Goal: Information Seeking & Learning: Learn about a topic

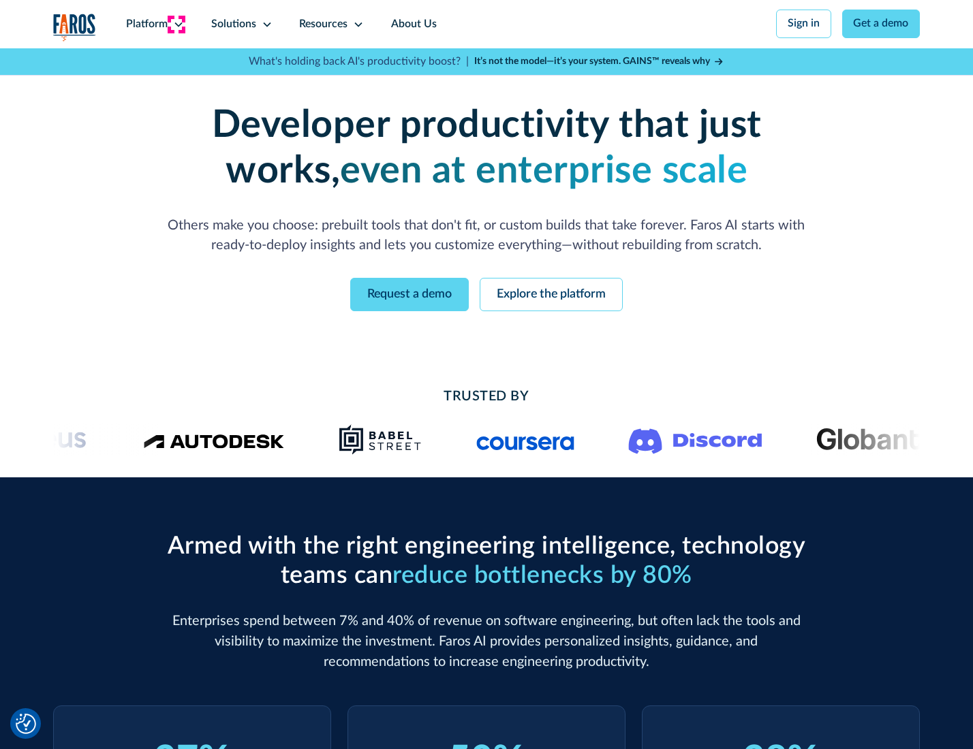
click at [176, 24] on icon at bounding box center [178, 24] width 11 height 11
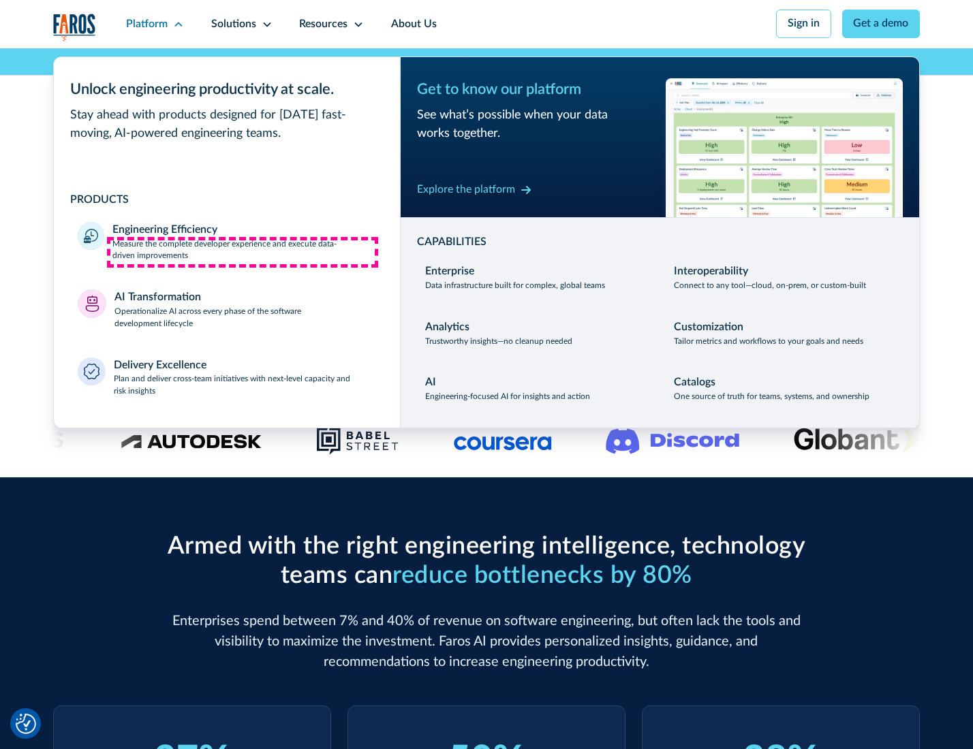
click at [242, 252] on p "Measure the complete developer experience and execute data-driven improvements" at bounding box center [243, 250] width 263 height 25
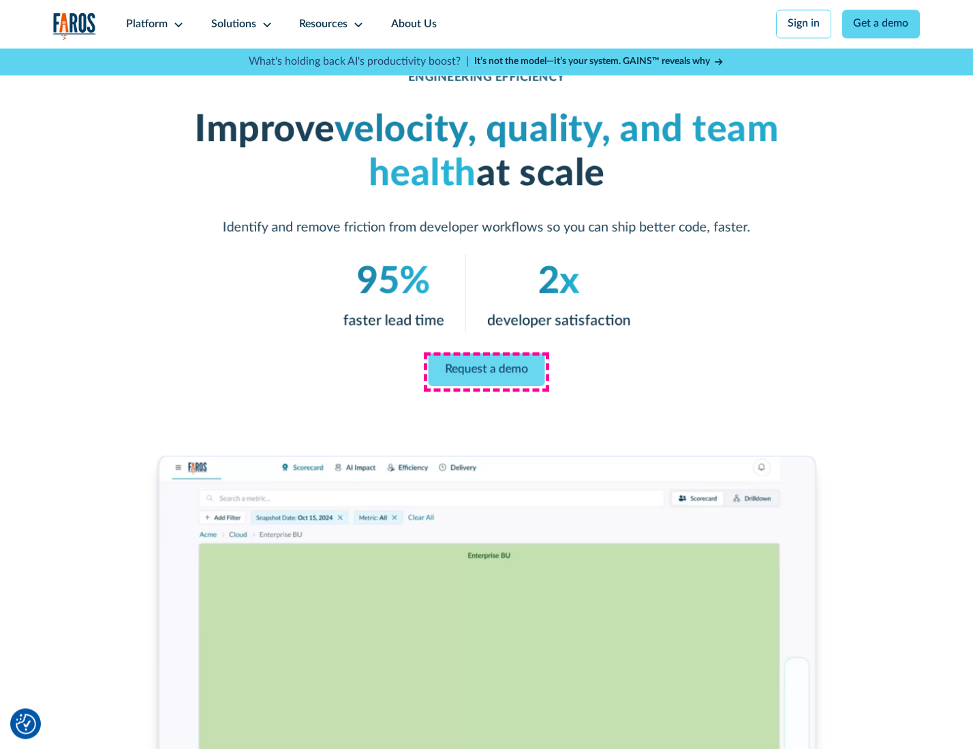
click at [486, 371] on link "Request a demo" at bounding box center [486, 370] width 116 height 33
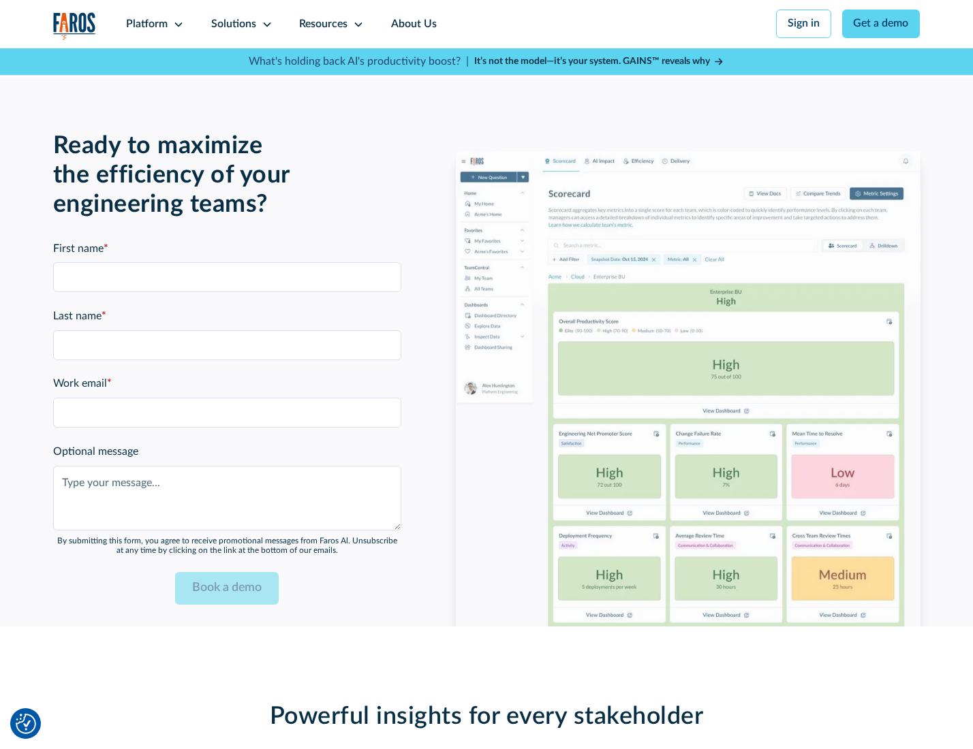
scroll to position [2965, 0]
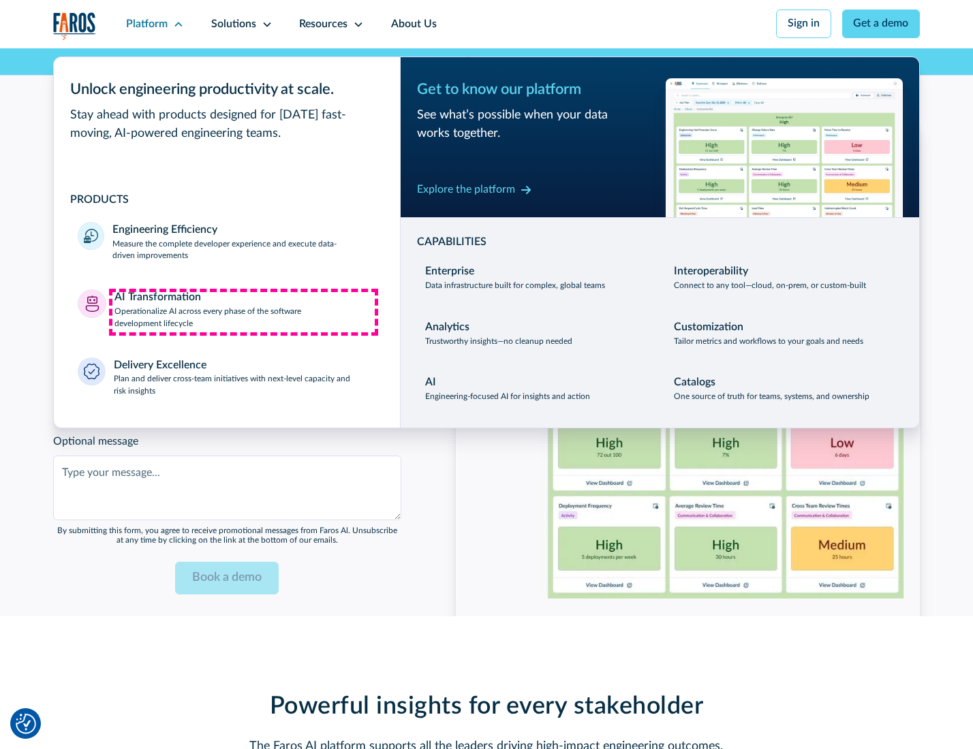
click at [243, 312] on p "Operationalize AI across every phase of the software development lifecycle" at bounding box center [245, 318] width 262 height 25
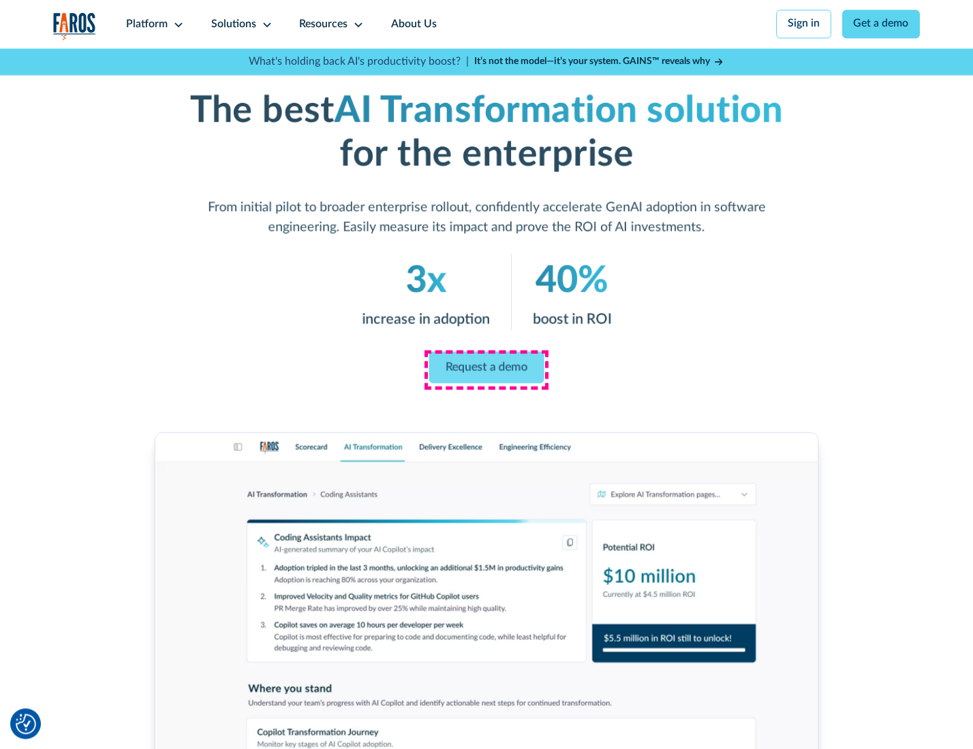
click at [486, 370] on link "Request a demo" at bounding box center [486, 367] width 115 height 32
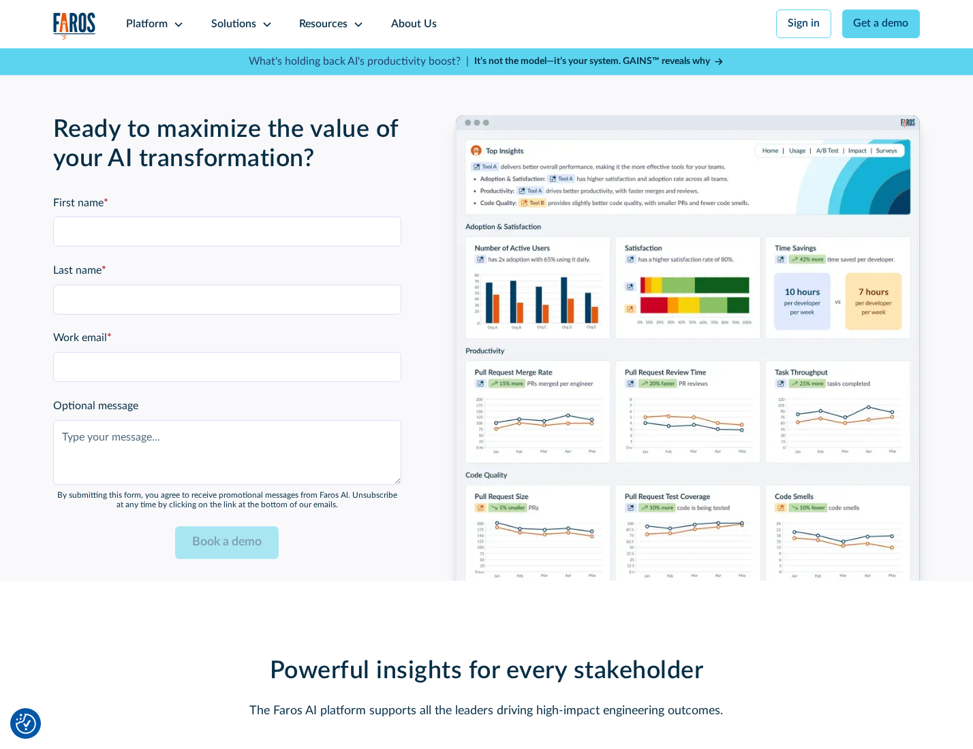
scroll to position [3377, 0]
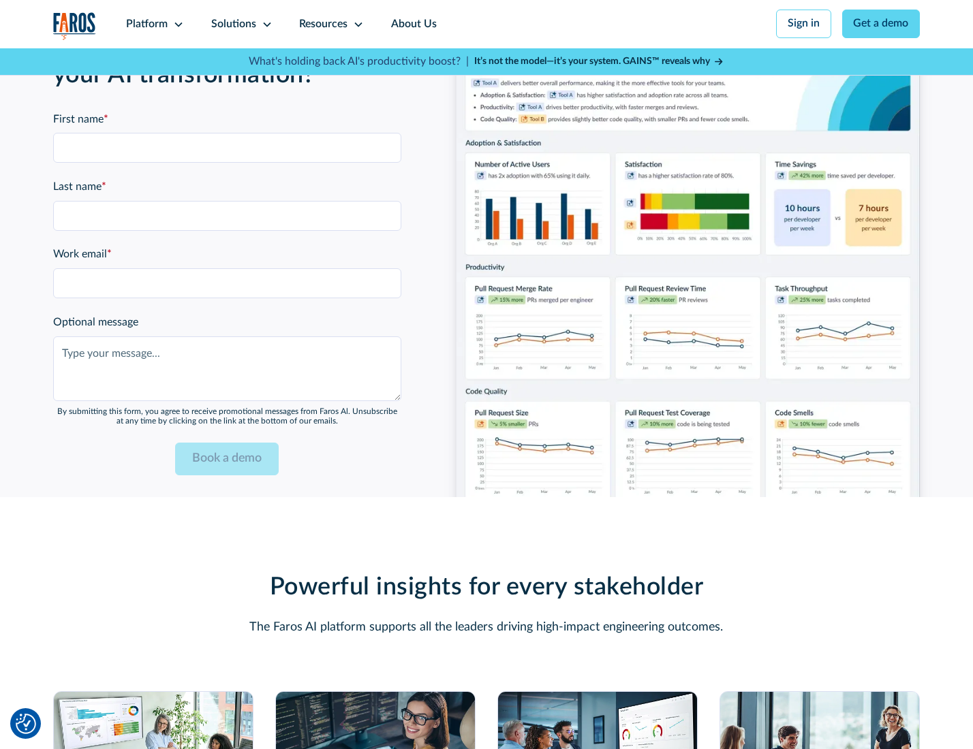
click at [153, 24] on div "Platform" at bounding box center [147, 24] width 42 height 16
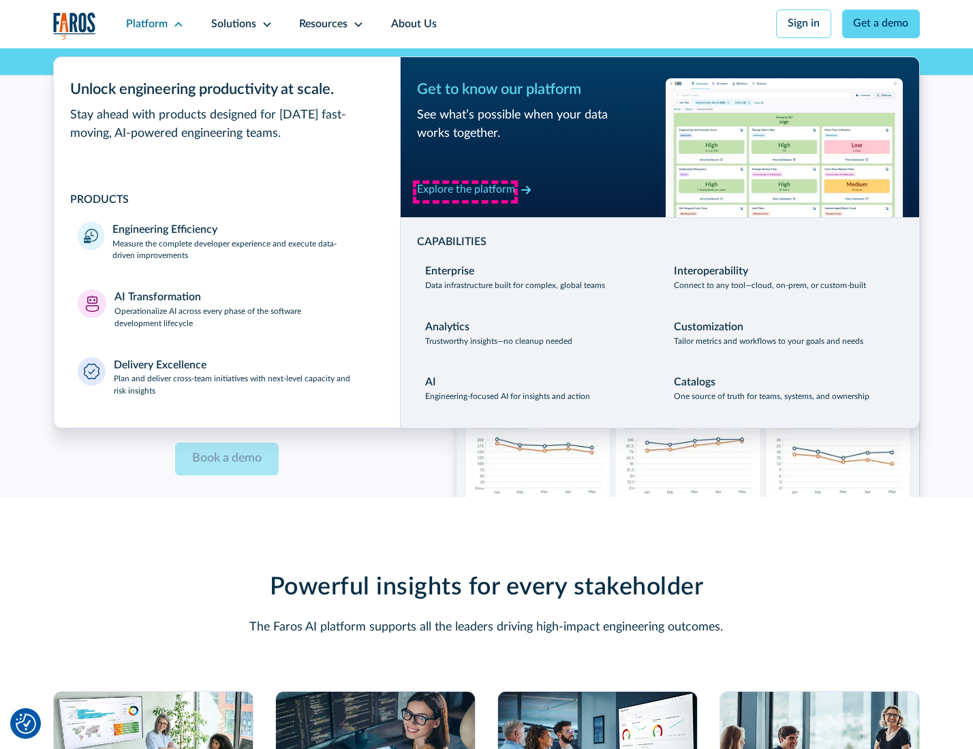
click at [465, 191] on div "Explore the platform" at bounding box center [466, 190] width 98 height 16
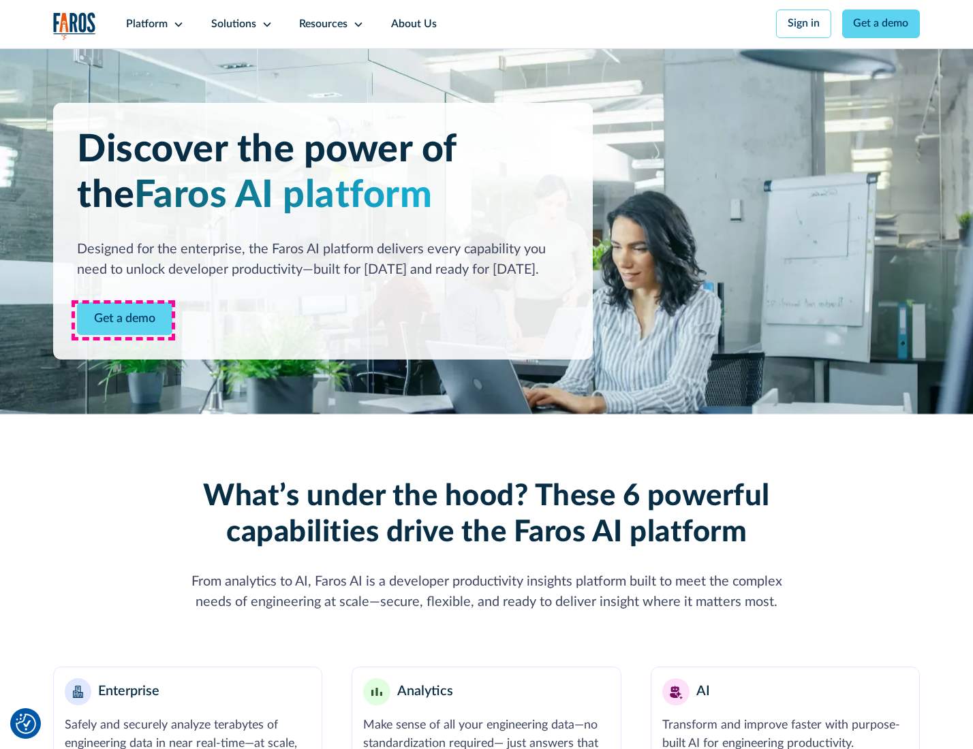
click at [123, 320] on link "Get a demo" at bounding box center [124, 318] width 95 height 33
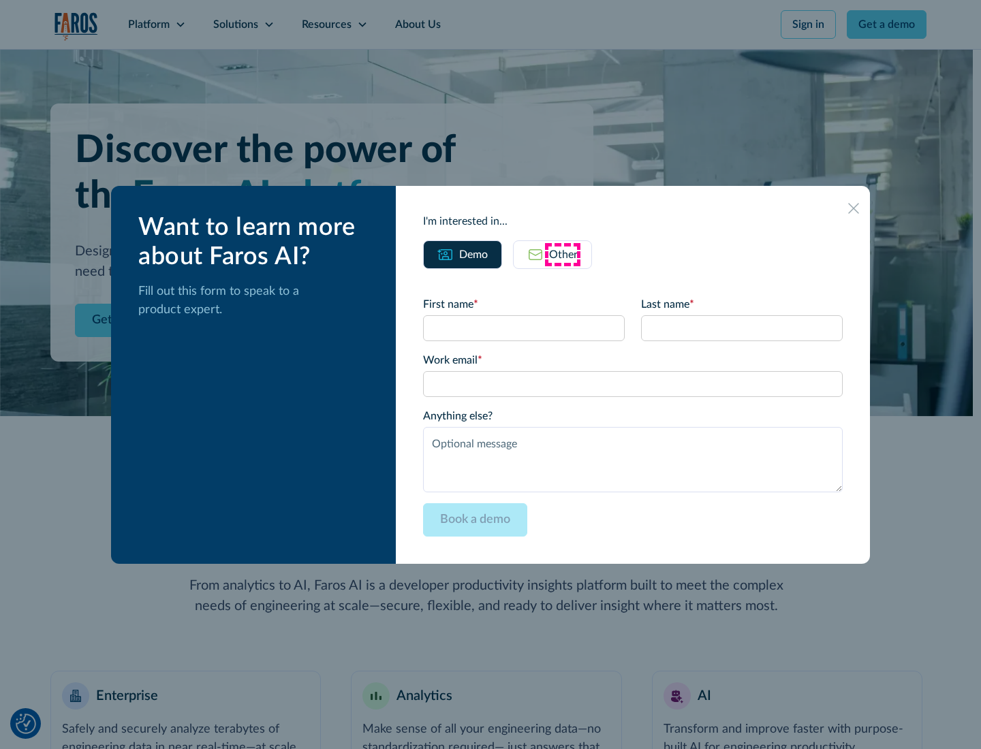
click at [563, 254] on div "Other" at bounding box center [563, 255] width 29 height 16
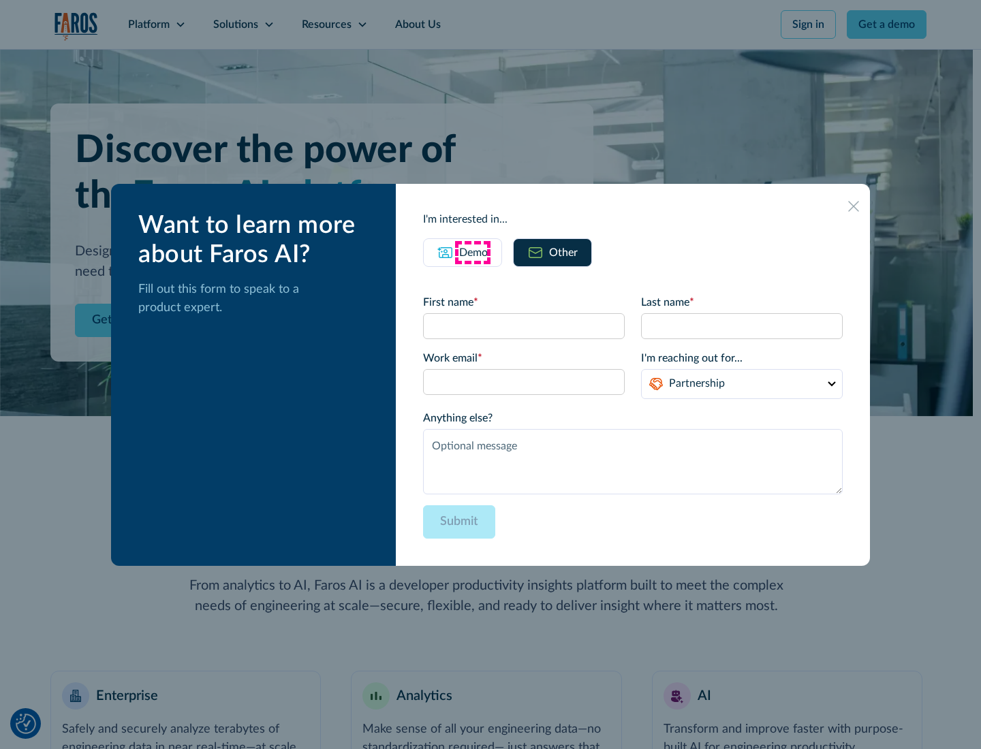
click at [472, 252] on div "Demo" at bounding box center [473, 253] width 29 height 16
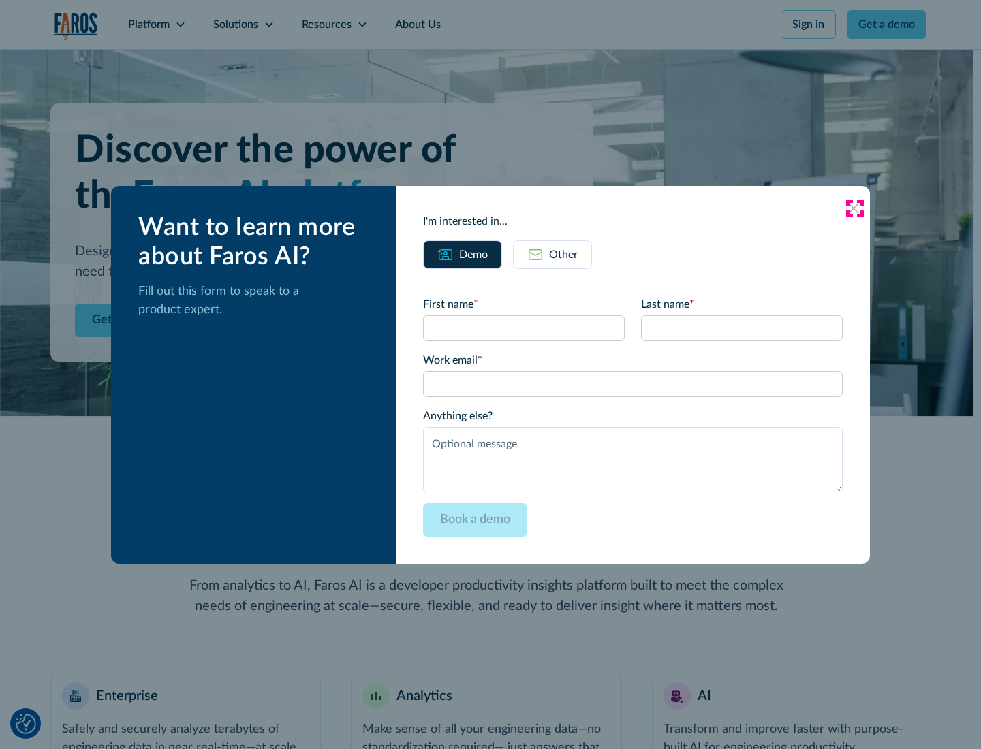
click at [854, 208] on icon at bounding box center [853, 208] width 11 height 11
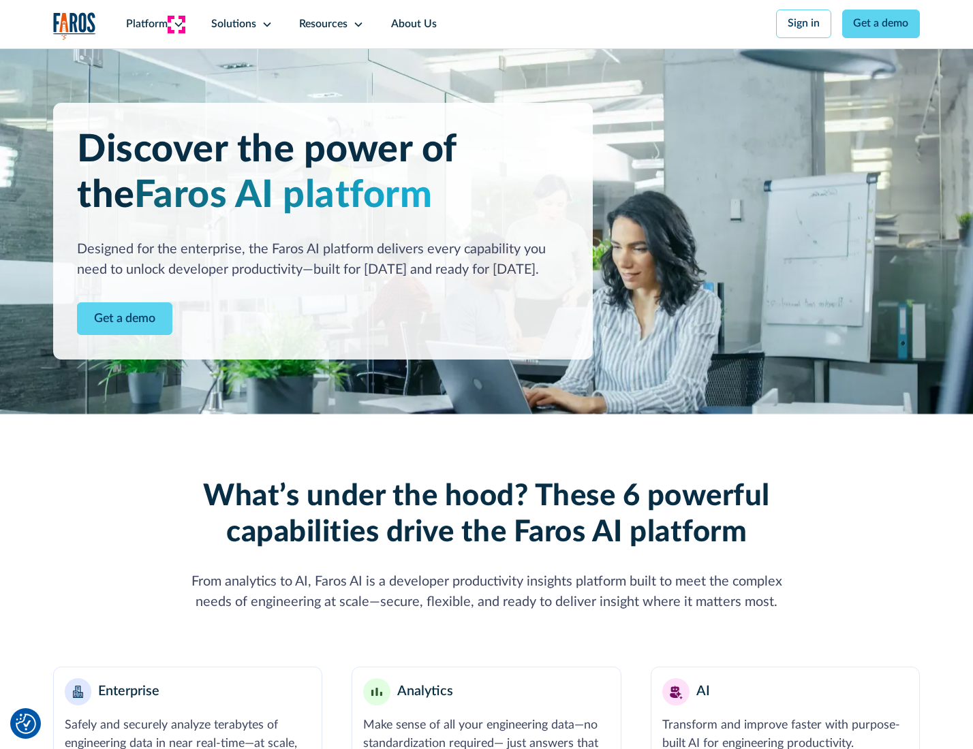
click at [176, 24] on icon at bounding box center [178, 24] width 11 height 11
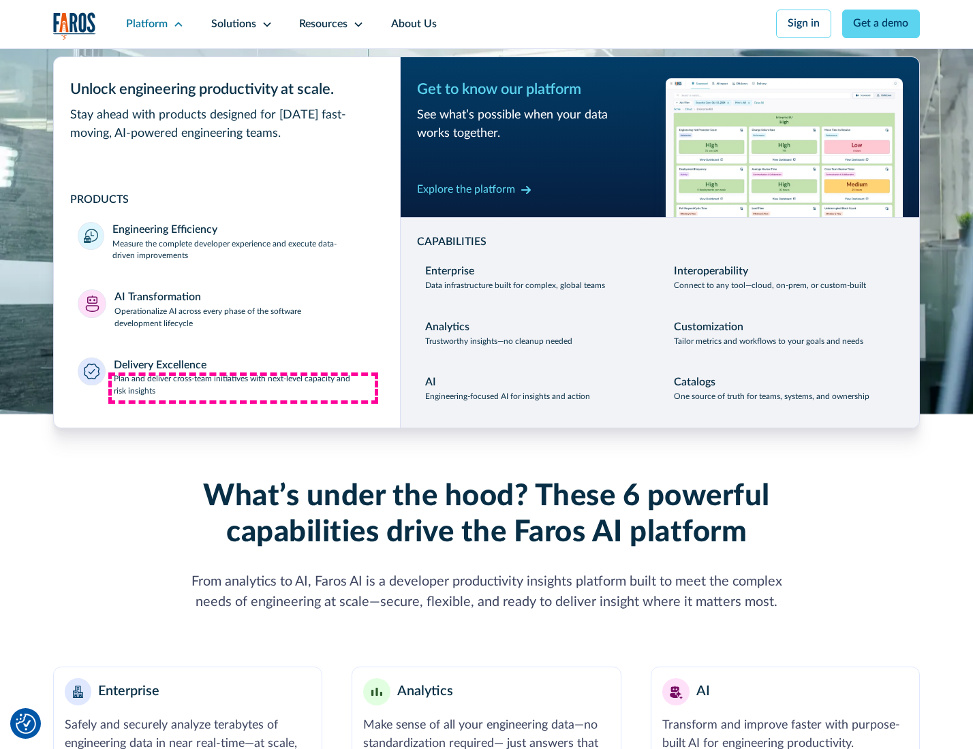
click at [243, 388] on p "Plan and deliver cross-team initiatives with next-level capacity and risk insig…" at bounding box center [245, 385] width 262 height 25
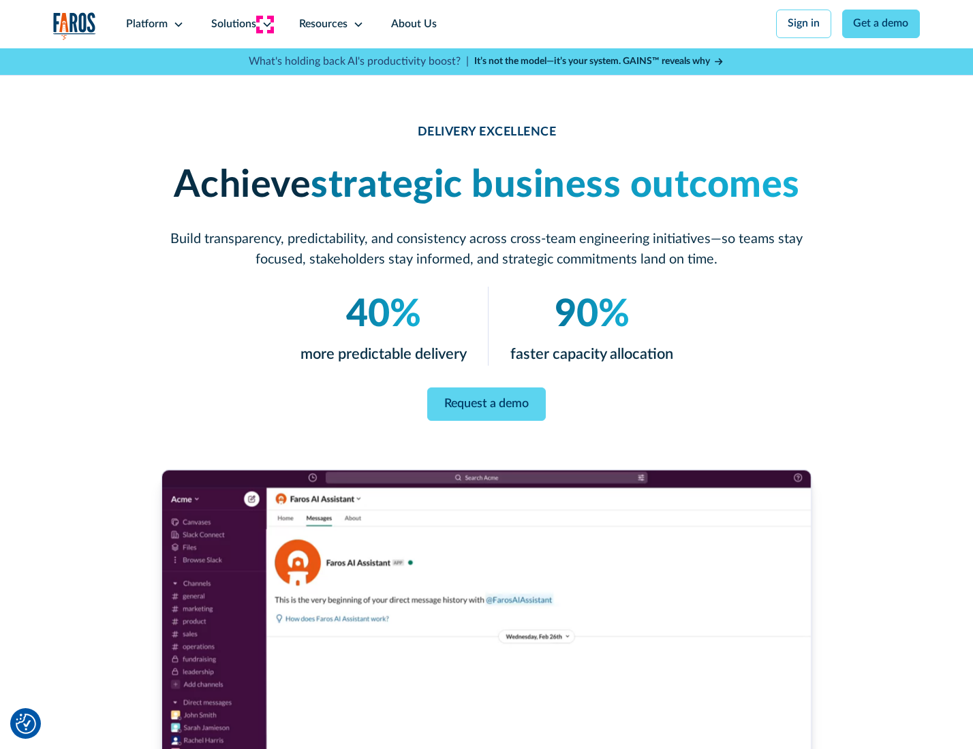
click at [264, 24] on icon at bounding box center [267, 24] width 11 height 11
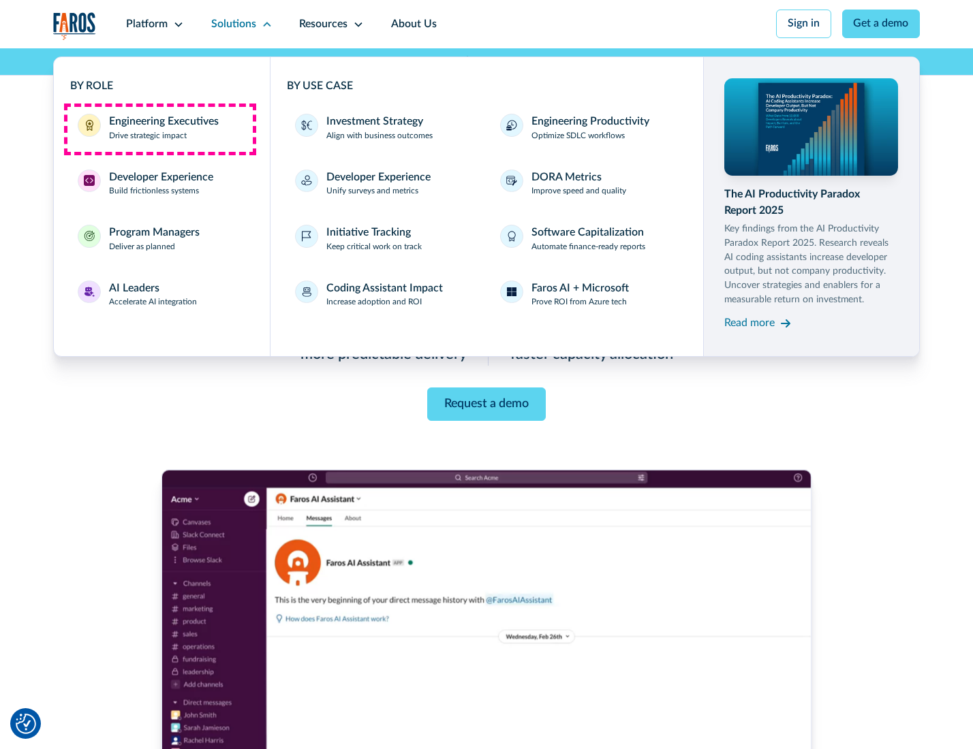
click at [159, 129] on div "Engineering Executives" at bounding box center [164, 122] width 110 height 16
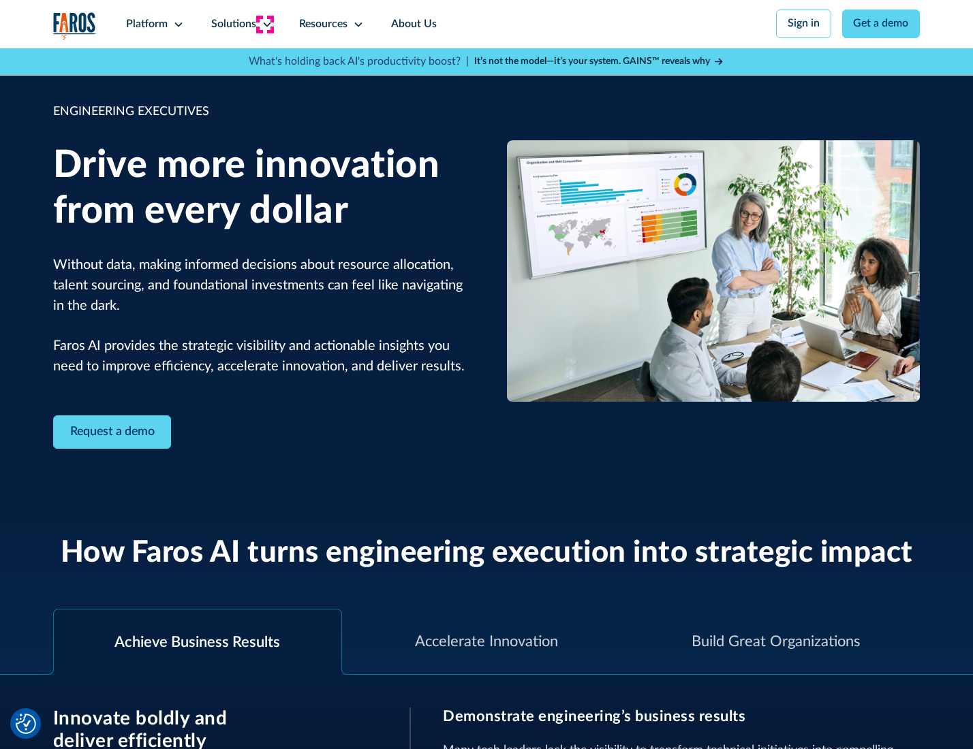
click at [264, 24] on icon at bounding box center [267, 24] width 11 height 11
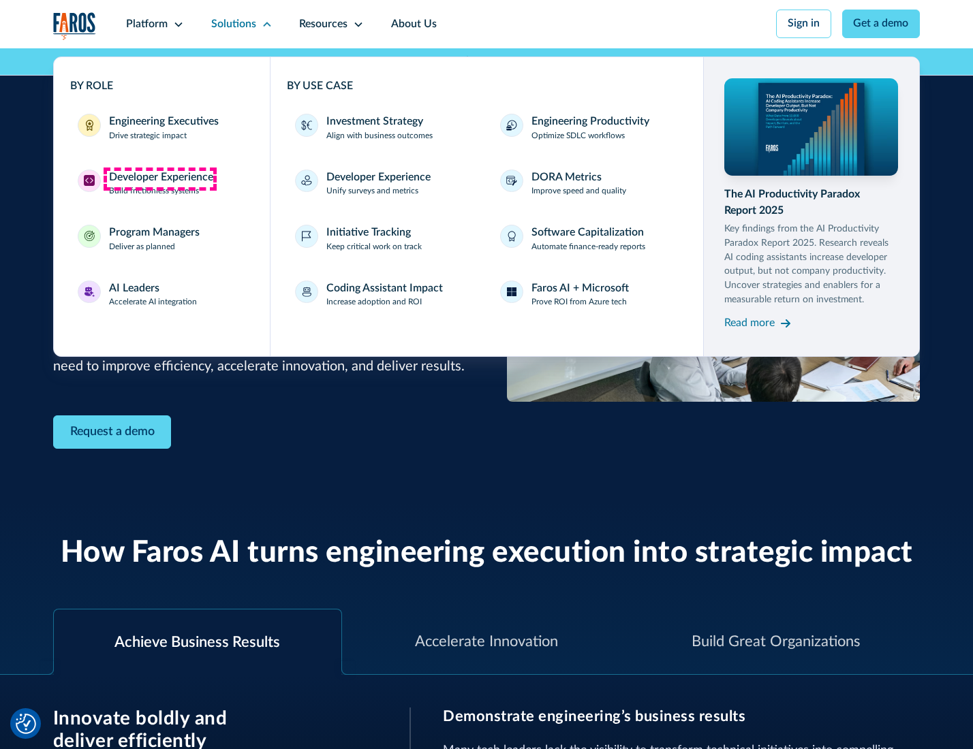
click at [159, 178] on div "Developer Experience" at bounding box center [161, 178] width 104 height 16
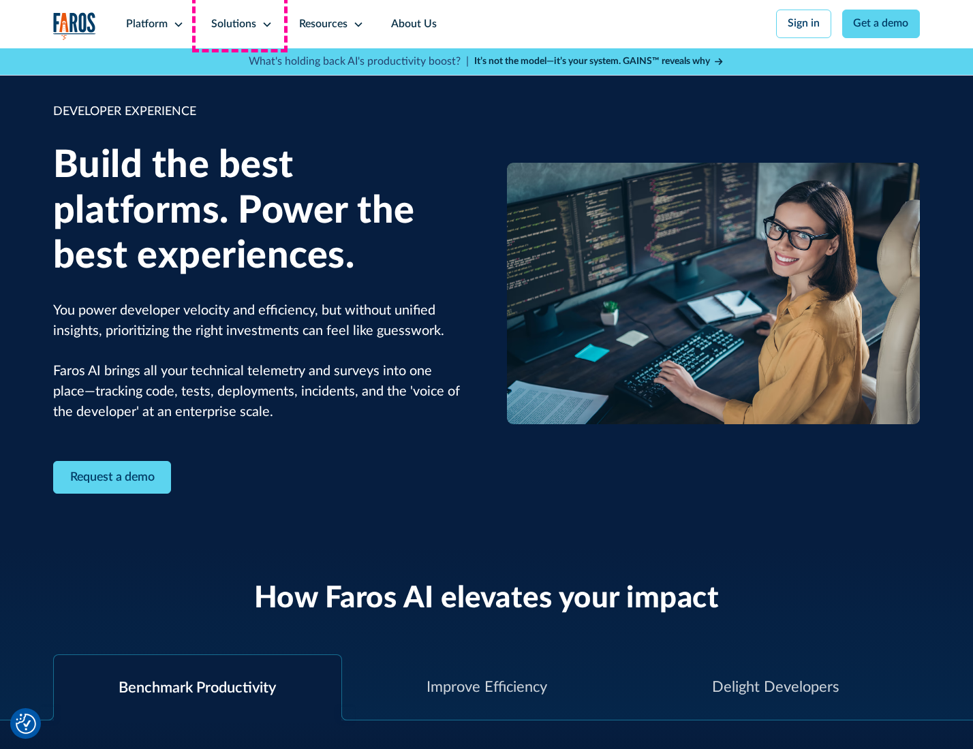
click at [240, 24] on div "Solutions" at bounding box center [233, 24] width 45 height 16
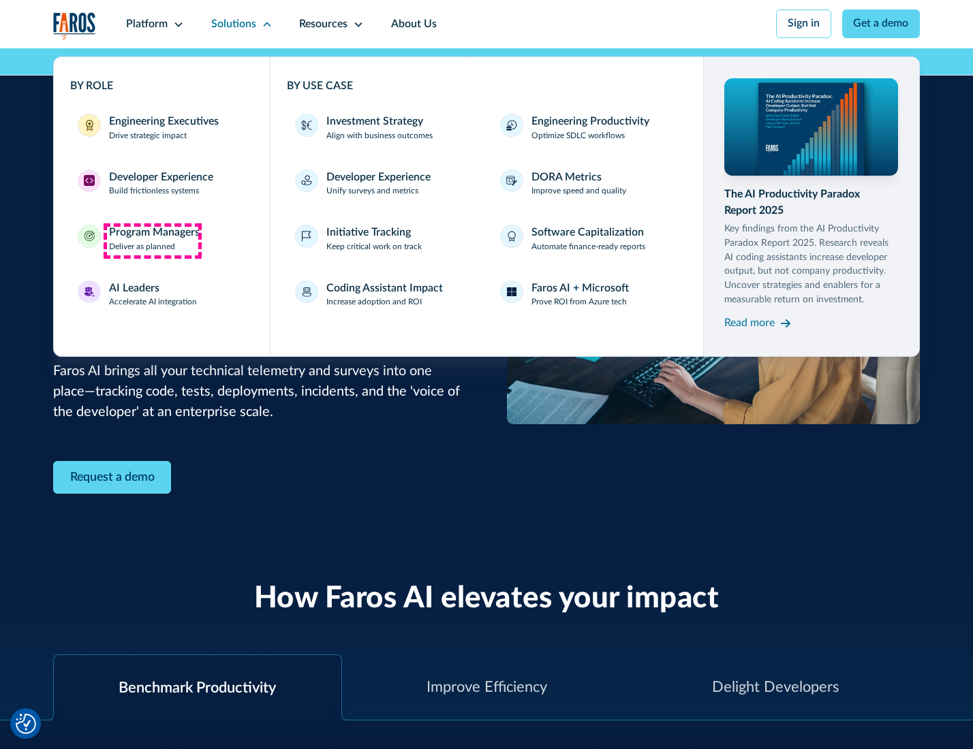
click at [152, 240] on div "Program Managers" at bounding box center [154, 233] width 91 height 16
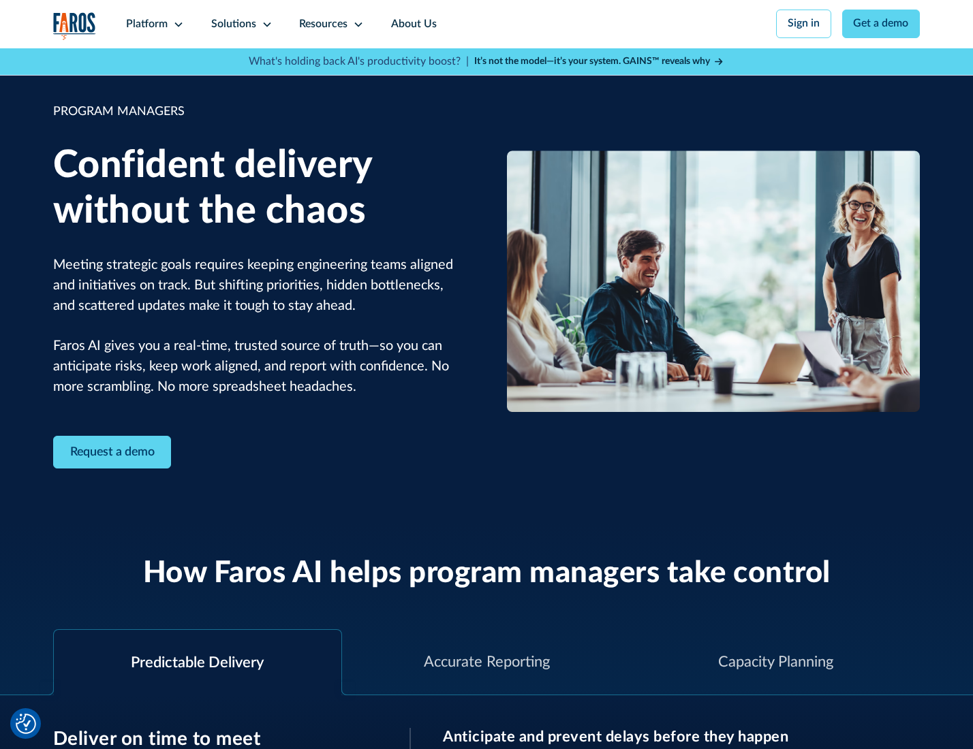
click at [264, 25] on icon at bounding box center [267, 24] width 11 height 11
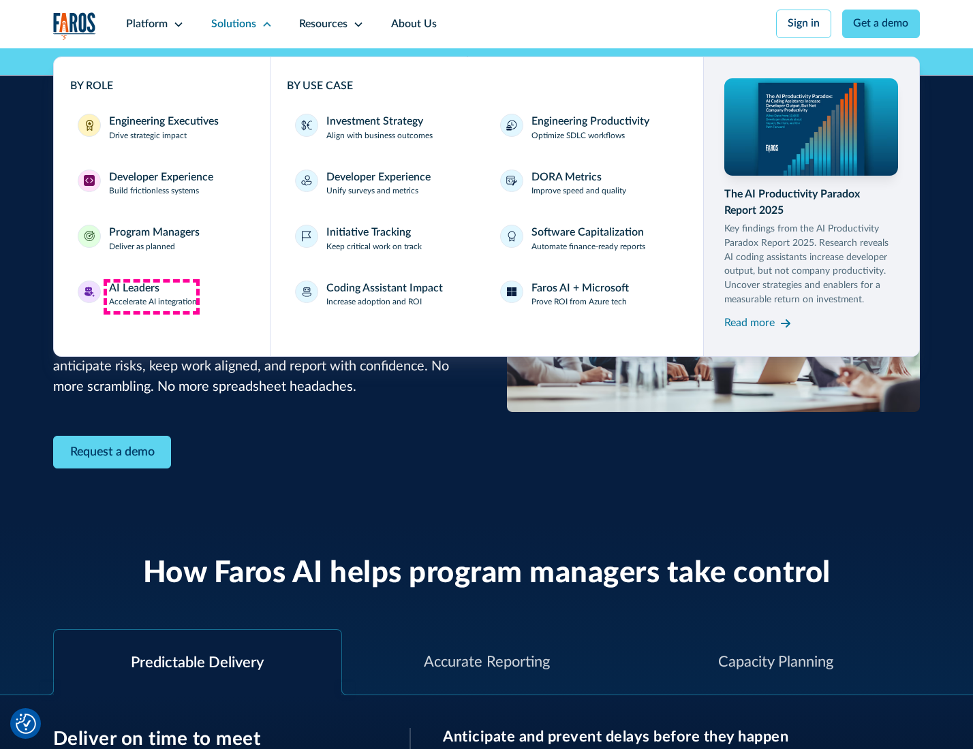
click at [151, 296] on div "AI Leaders" at bounding box center [134, 289] width 50 height 16
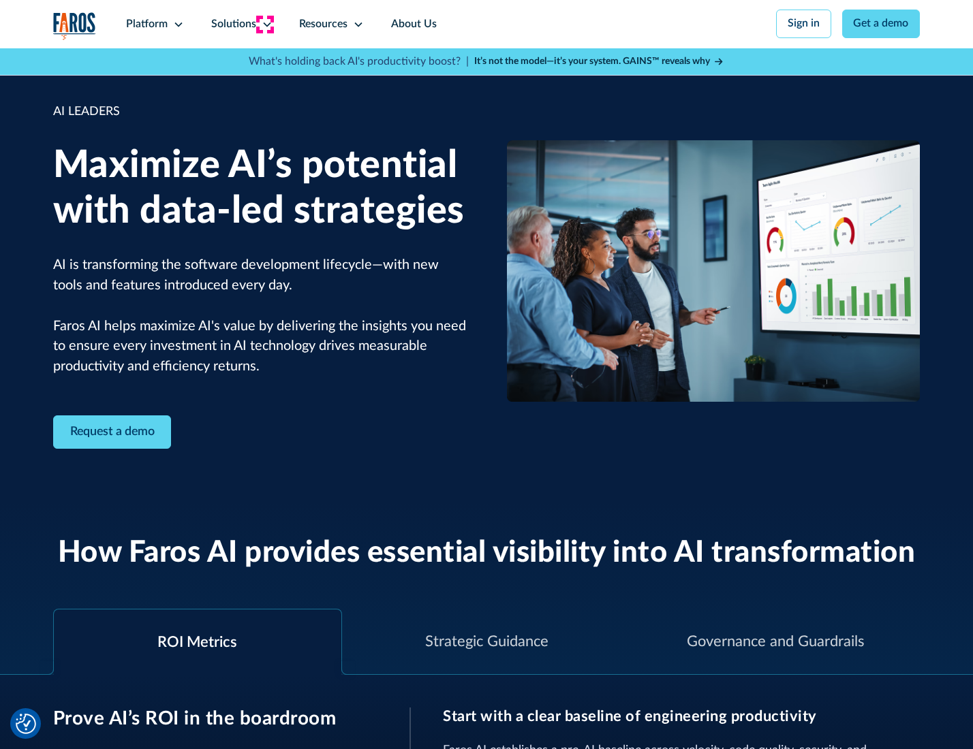
click at [264, 24] on icon at bounding box center [267, 24] width 11 height 11
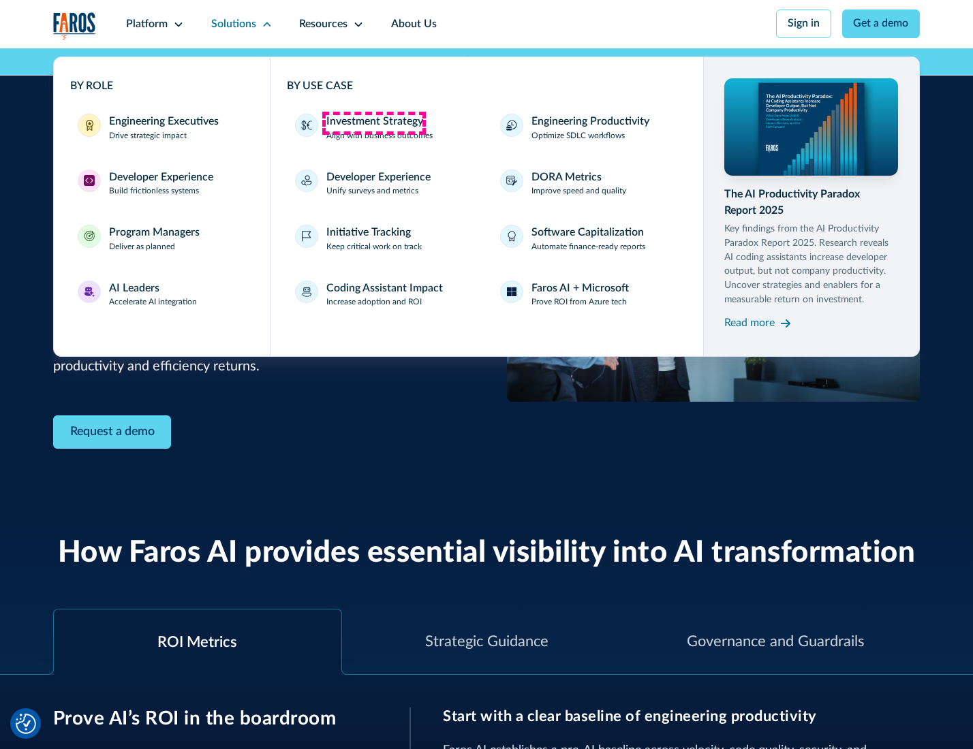
click at [373, 123] on div "Investment Strategy" at bounding box center [374, 122] width 97 height 16
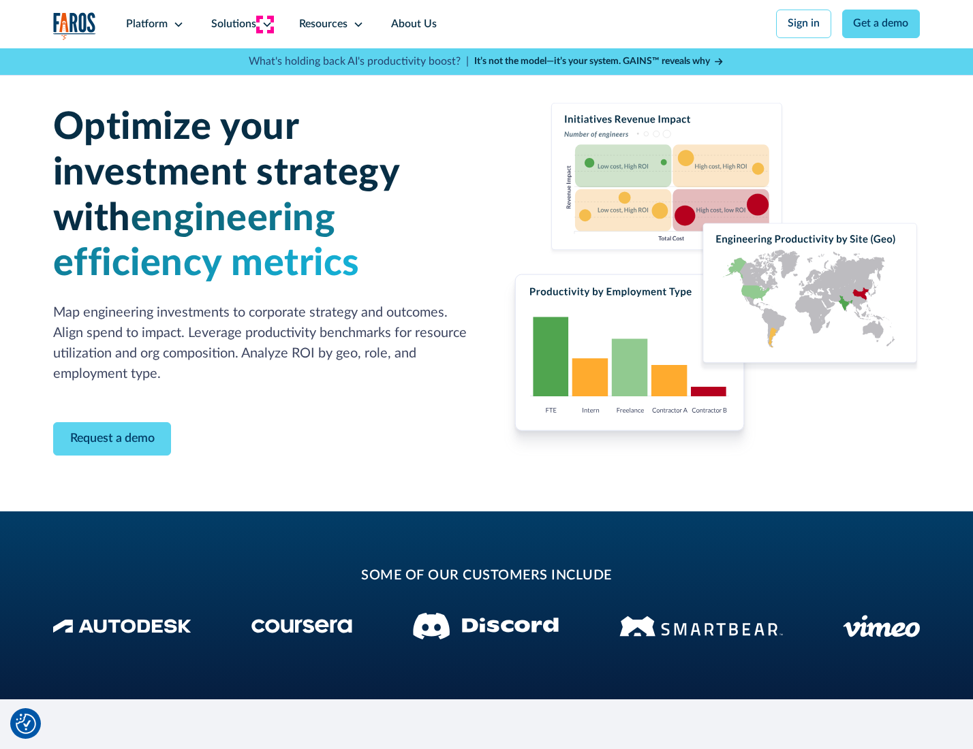
click at [264, 24] on icon at bounding box center [267, 24] width 11 height 11
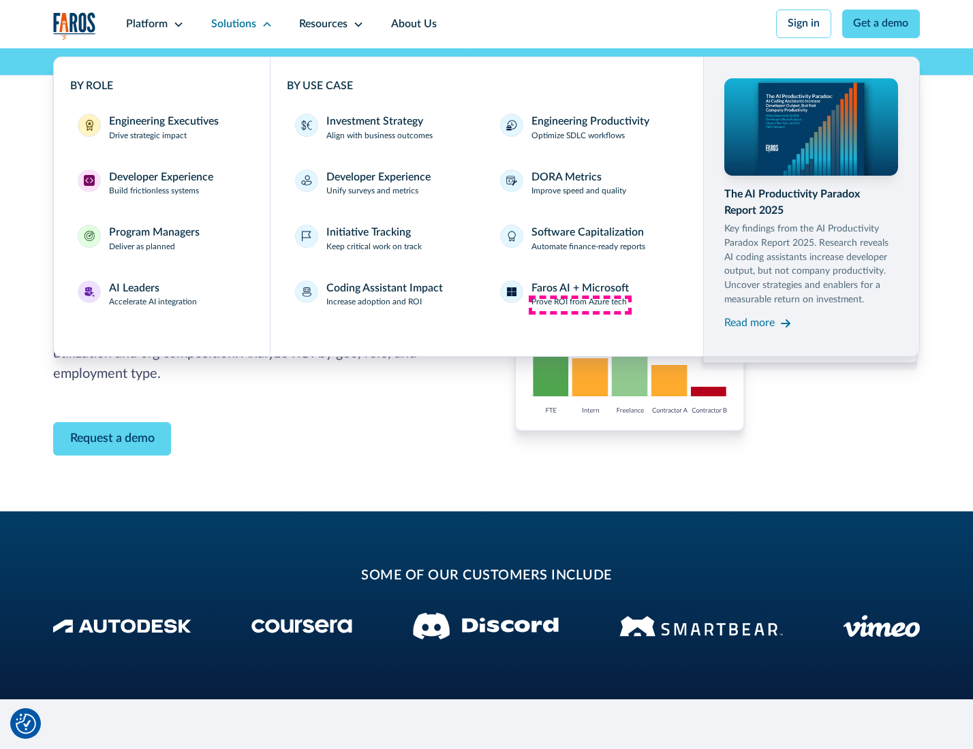
click at [580, 304] on p "Prove ROI from Azure tech" at bounding box center [578, 302] width 95 height 12
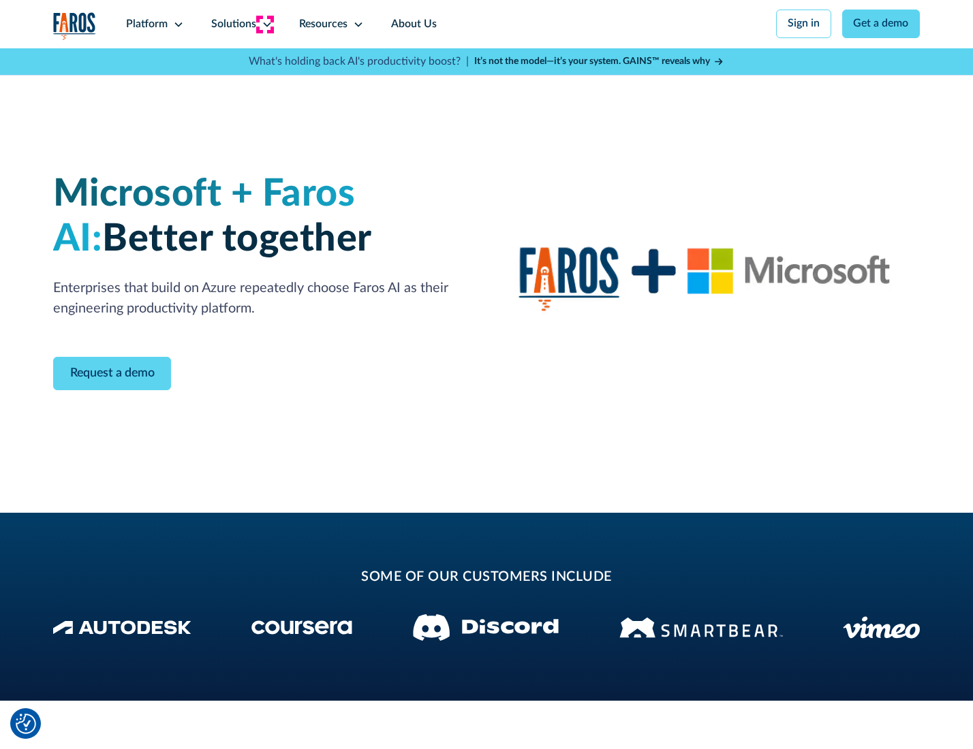
click at [264, 24] on icon at bounding box center [267, 24] width 11 height 11
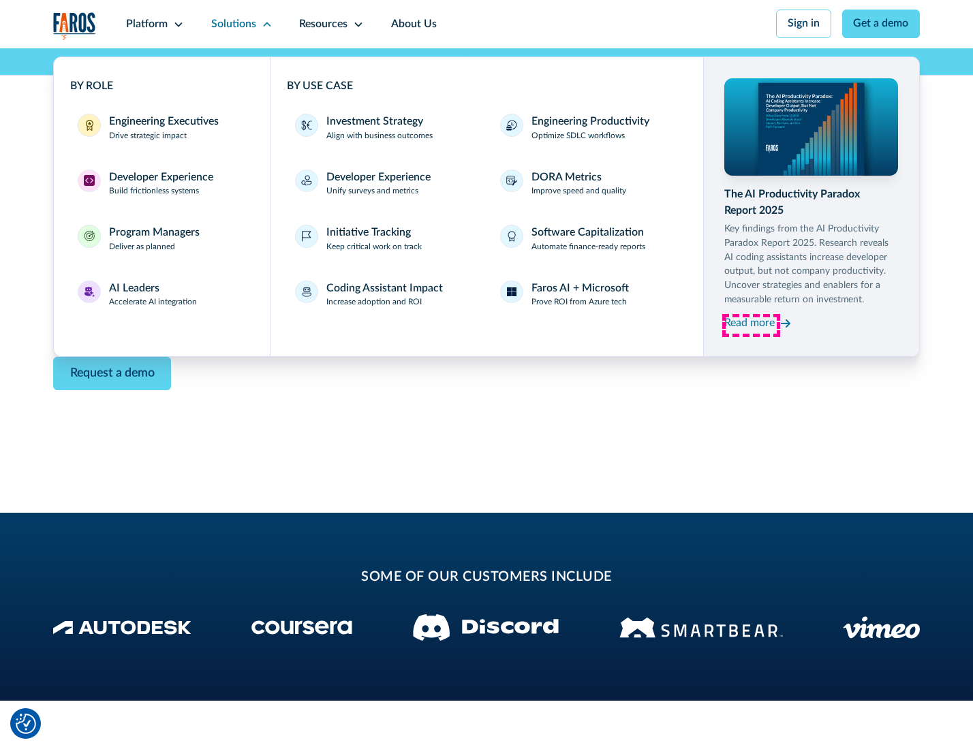
click at [751, 326] on div "Read more" at bounding box center [749, 323] width 50 height 16
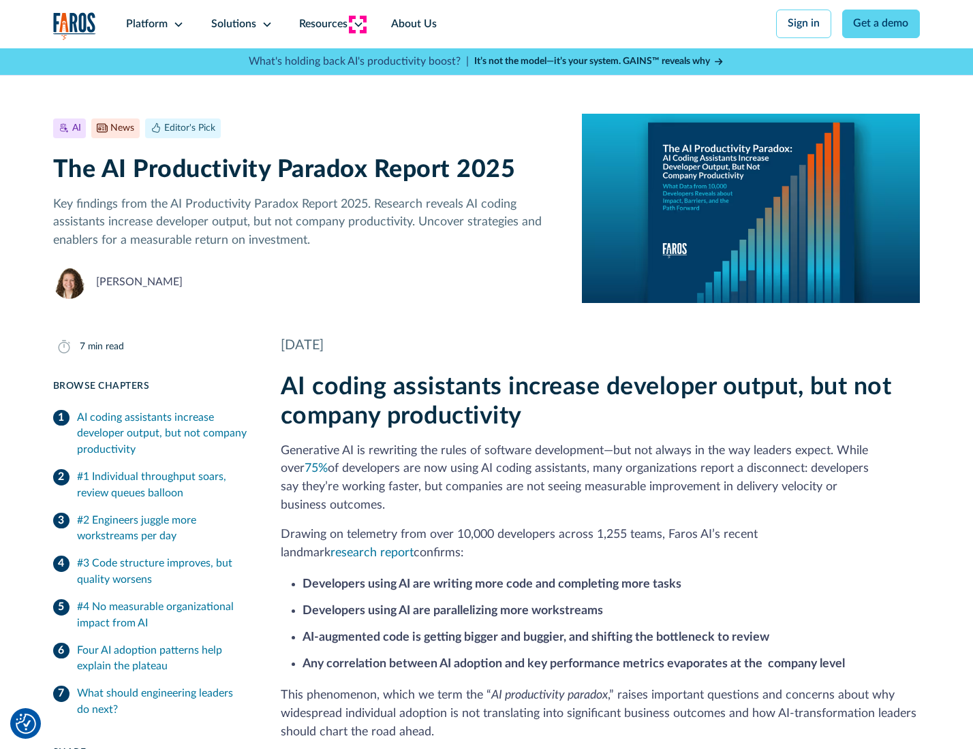
click at [357, 24] on icon at bounding box center [358, 24] width 11 height 11
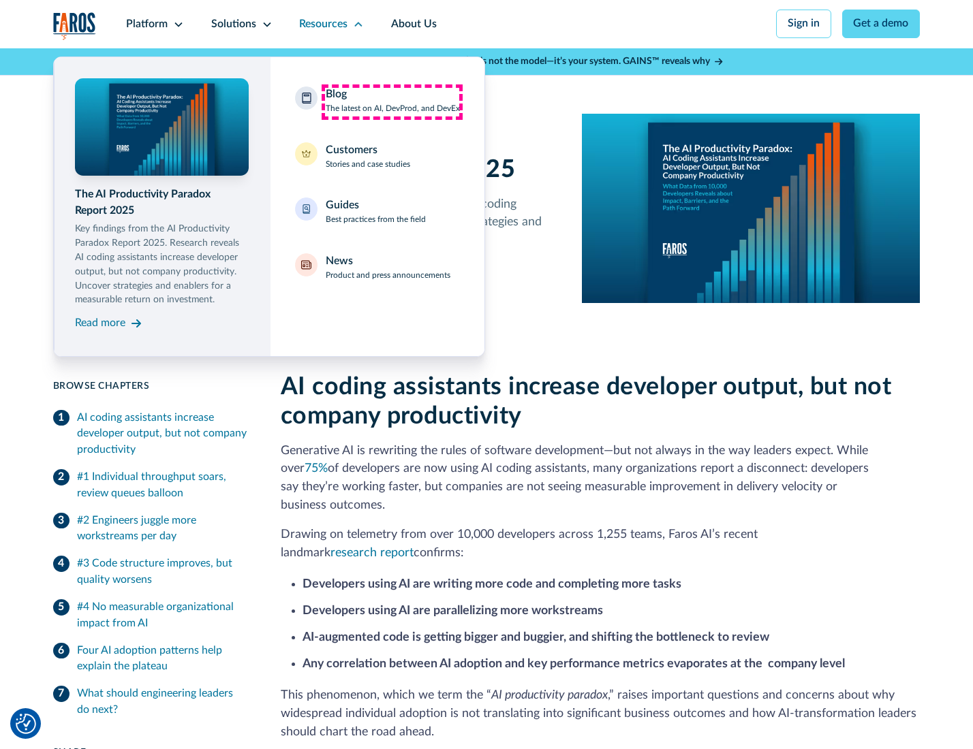
click at [392, 101] on div "Blog The latest on AI, DevProd, and DevEx" at bounding box center [393, 101] width 134 height 29
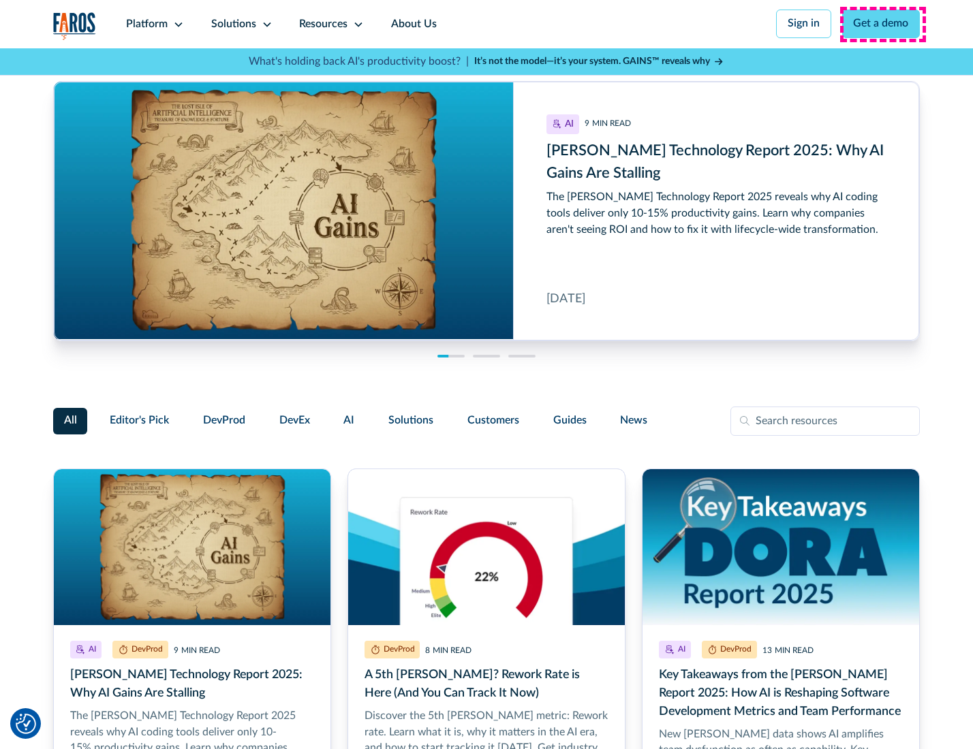
click at [882, 24] on link "Get a demo" at bounding box center [881, 24] width 78 height 29
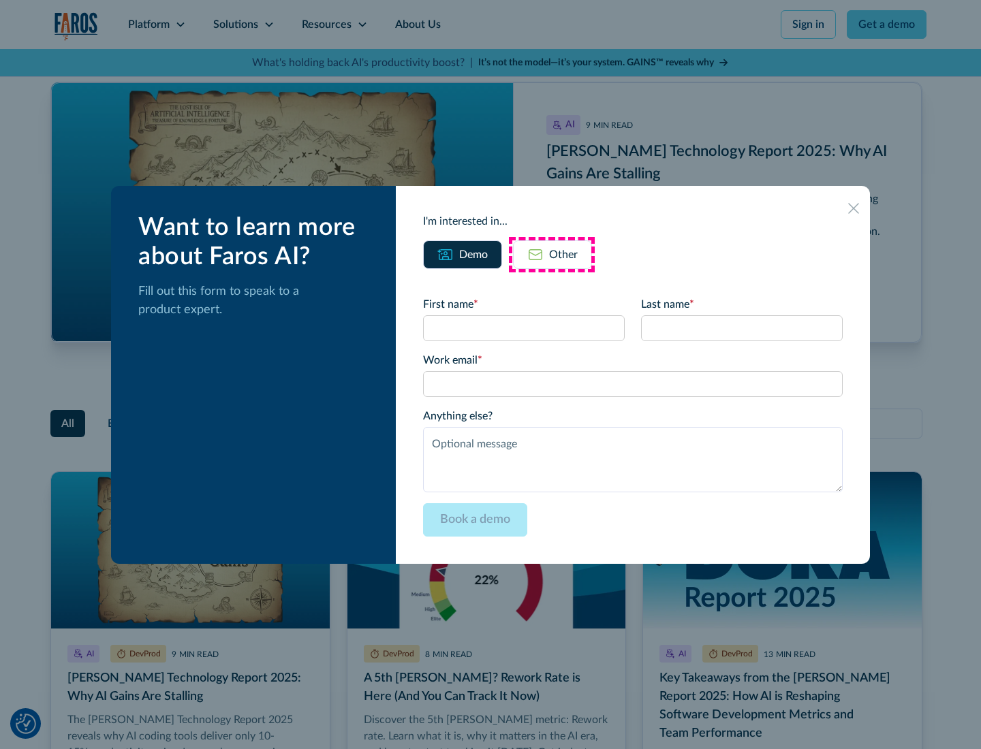
click at [552, 254] on div "Other" at bounding box center [563, 255] width 29 height 16
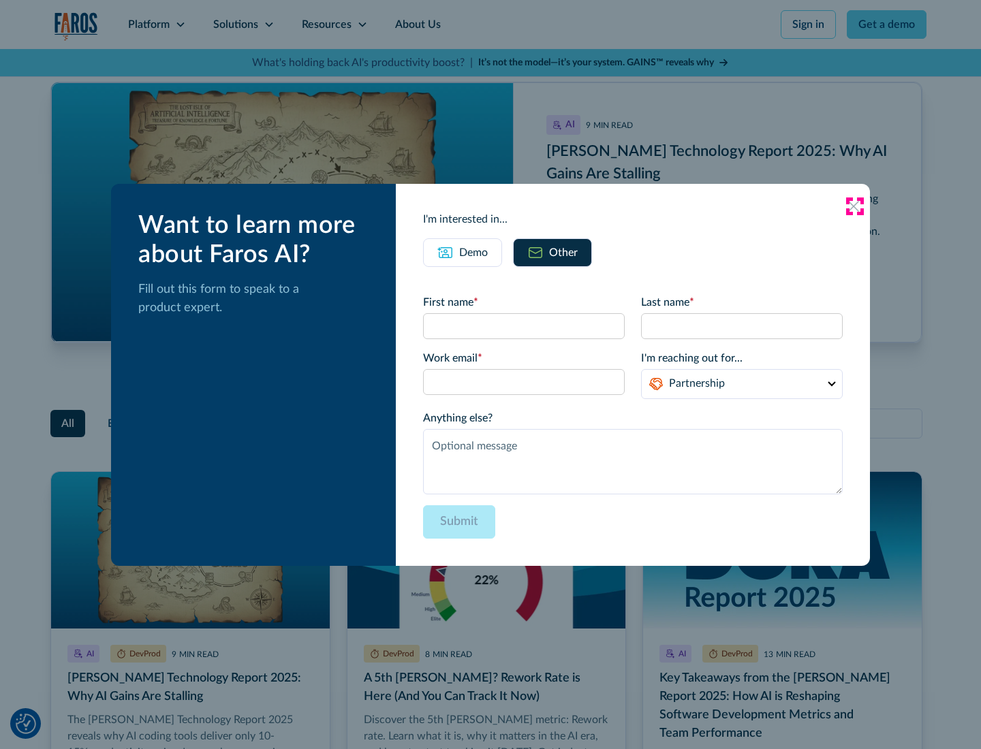
click at [854, 206] on icon at bounding box center [853, 206] width 11 height 11
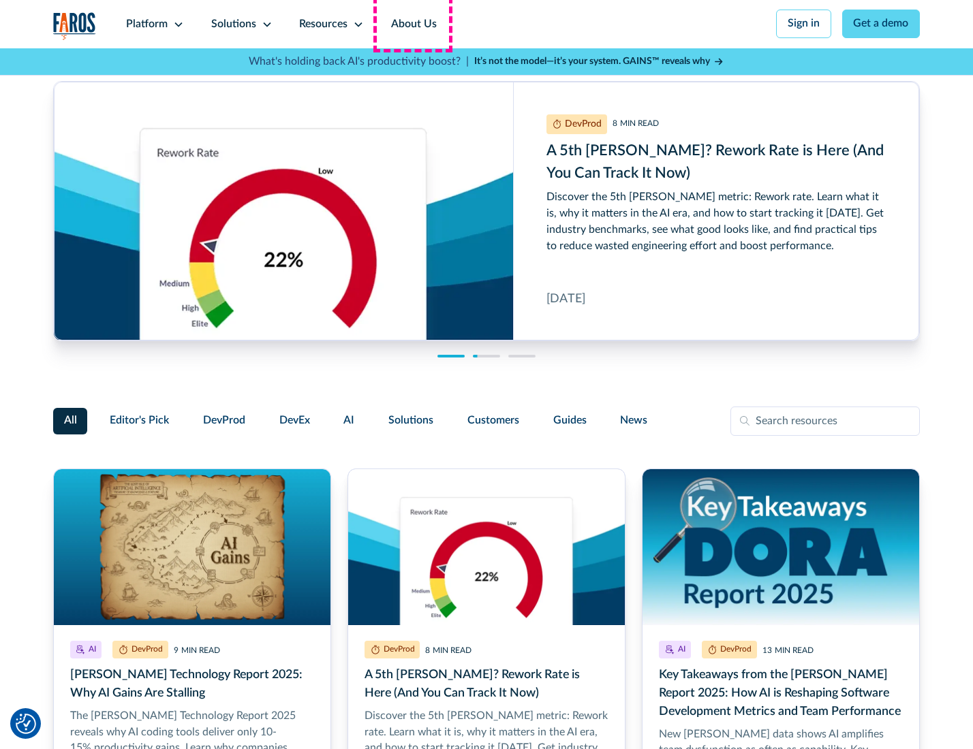
click at [412, 24] on link "About Us" at bounding box center [413, 24] width 73 height 48
